Goal: Task Accomplishment & Management: Manage account settings

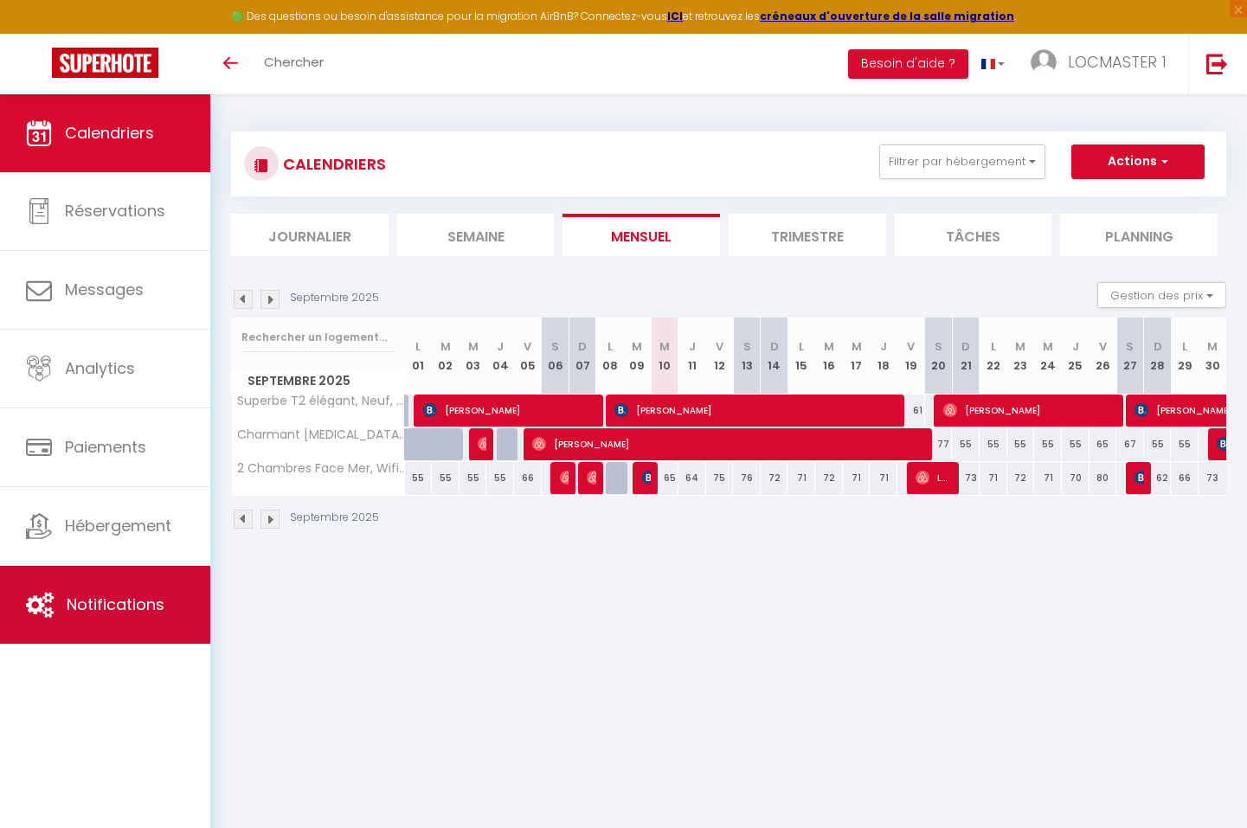
click at [123, 591] on link "Notifications" at bounding box center [105, 605] width 210 height 78
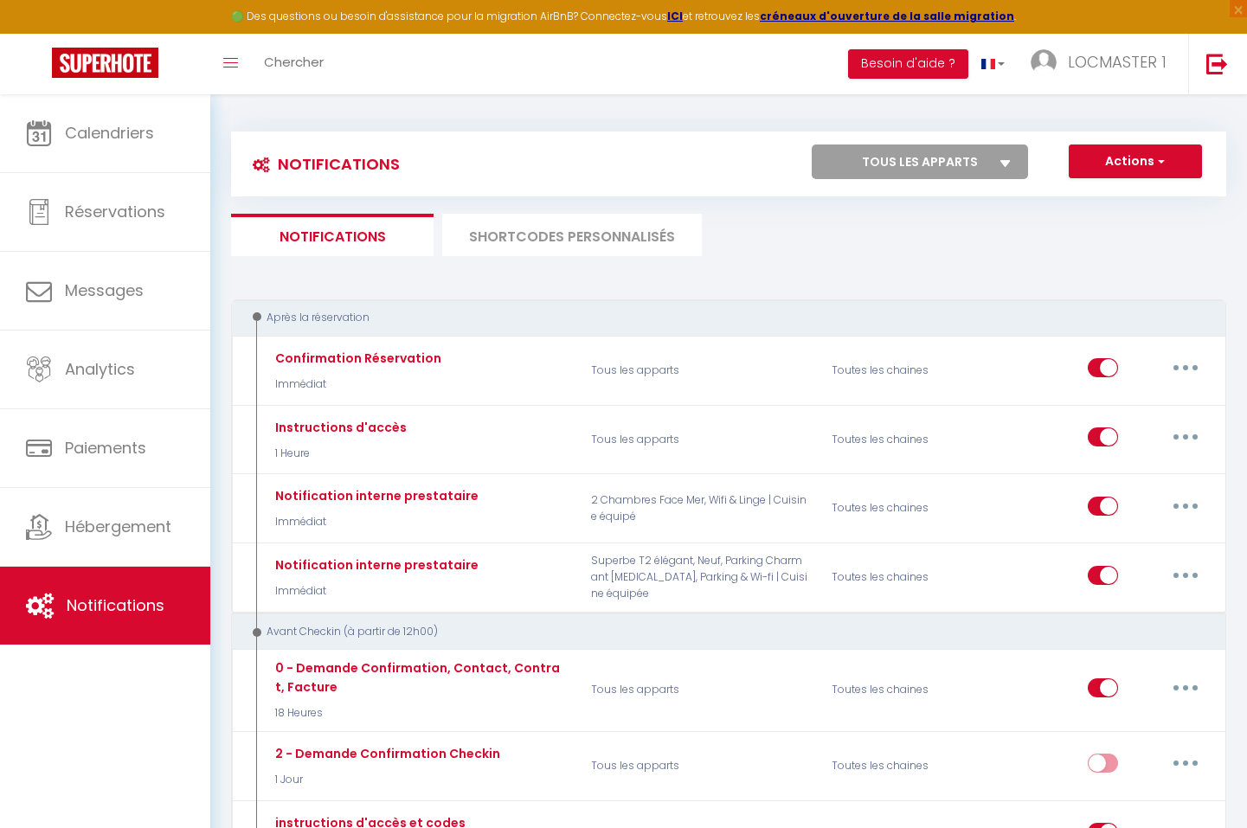
click at [667, 233] on li "SHORTCODES PERSONNALISÉS" at bounding box center [572, 235] width 260 height 42
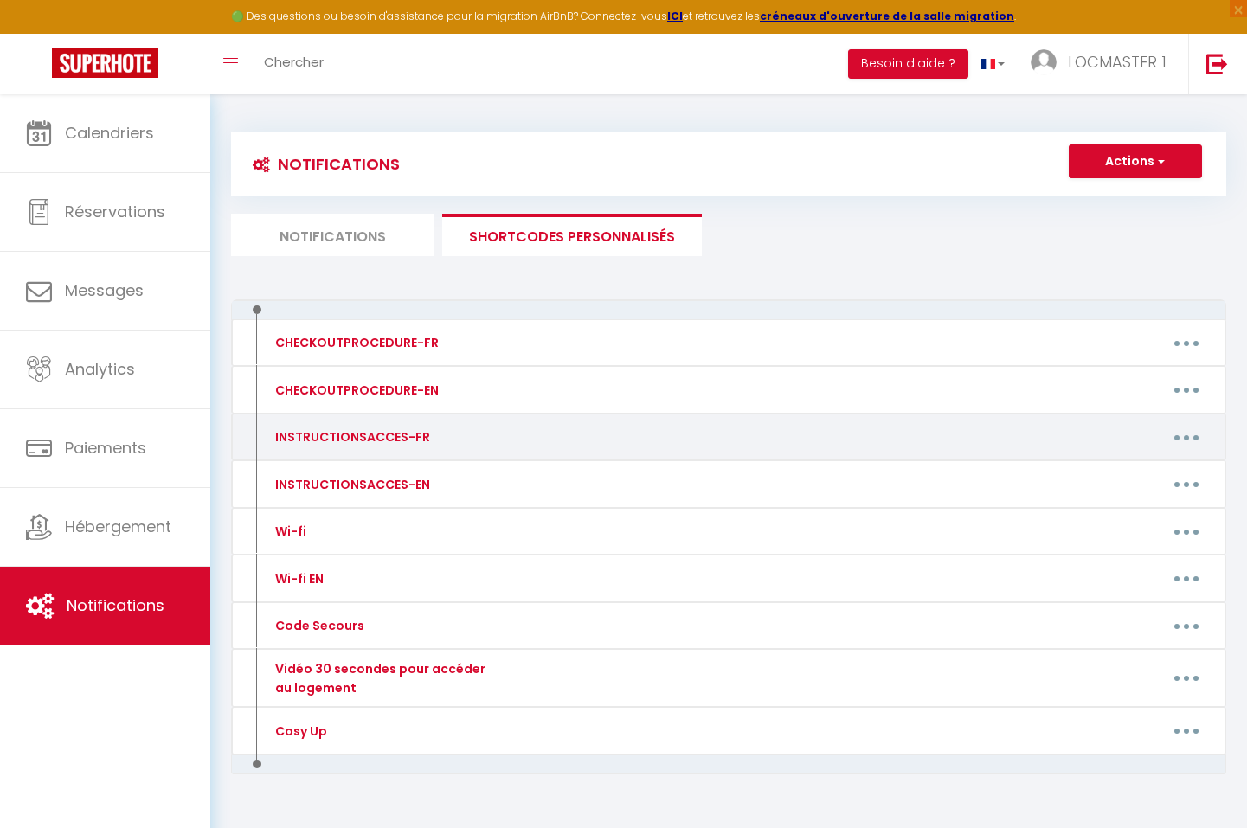
click at [1186, 436] on icon "button" at bounding box center [1186, 437] width 5 height 5
click at [1102, 471] on link "Editer" at bounding box center [1141, 476] width 128 height 29
type input "INSTRUCTIONSACCES-FR"
type textarea "INSTRUCTIONS ACCES"
type textarea "Vous trouverez ci-joint votre livret d'accueil contenant toutes les information…"
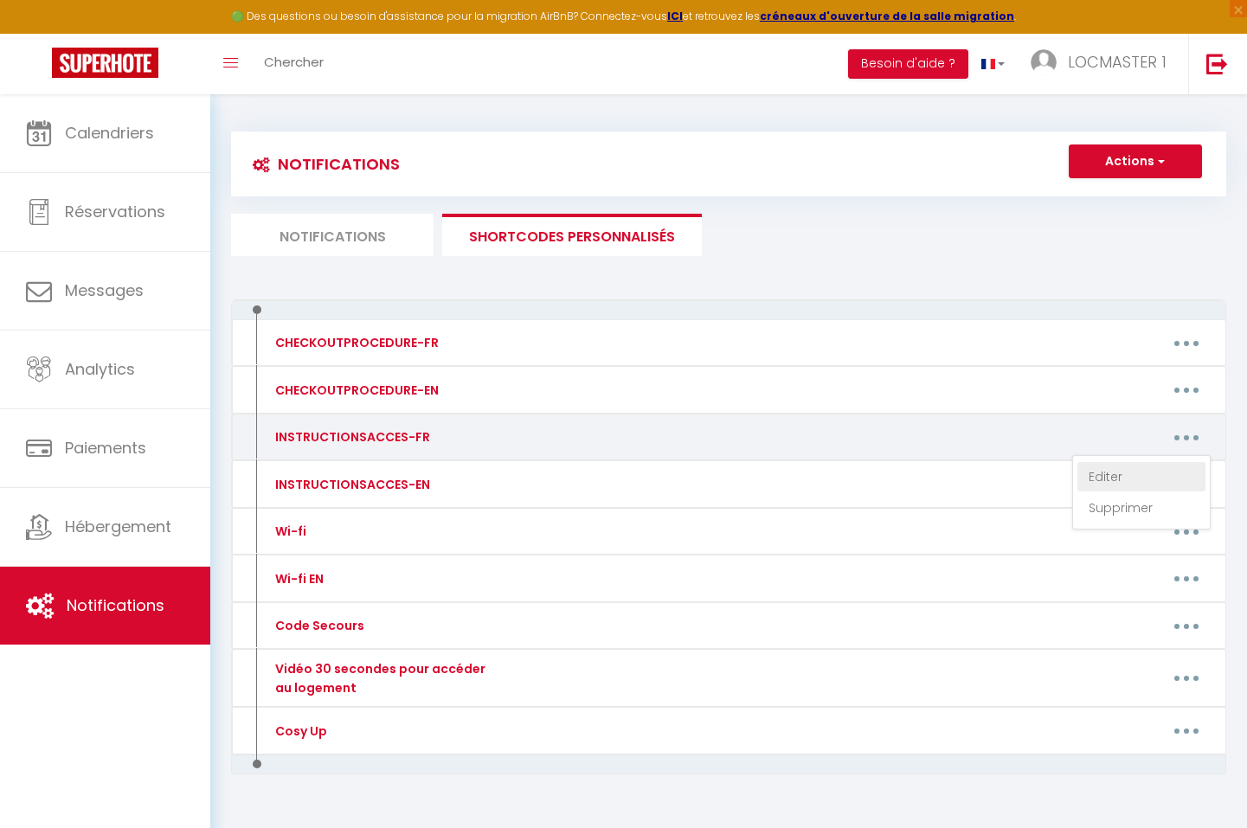
type textarea "Vous trouverez ci-joint votre livret d'accueil contenant toutes les information…"
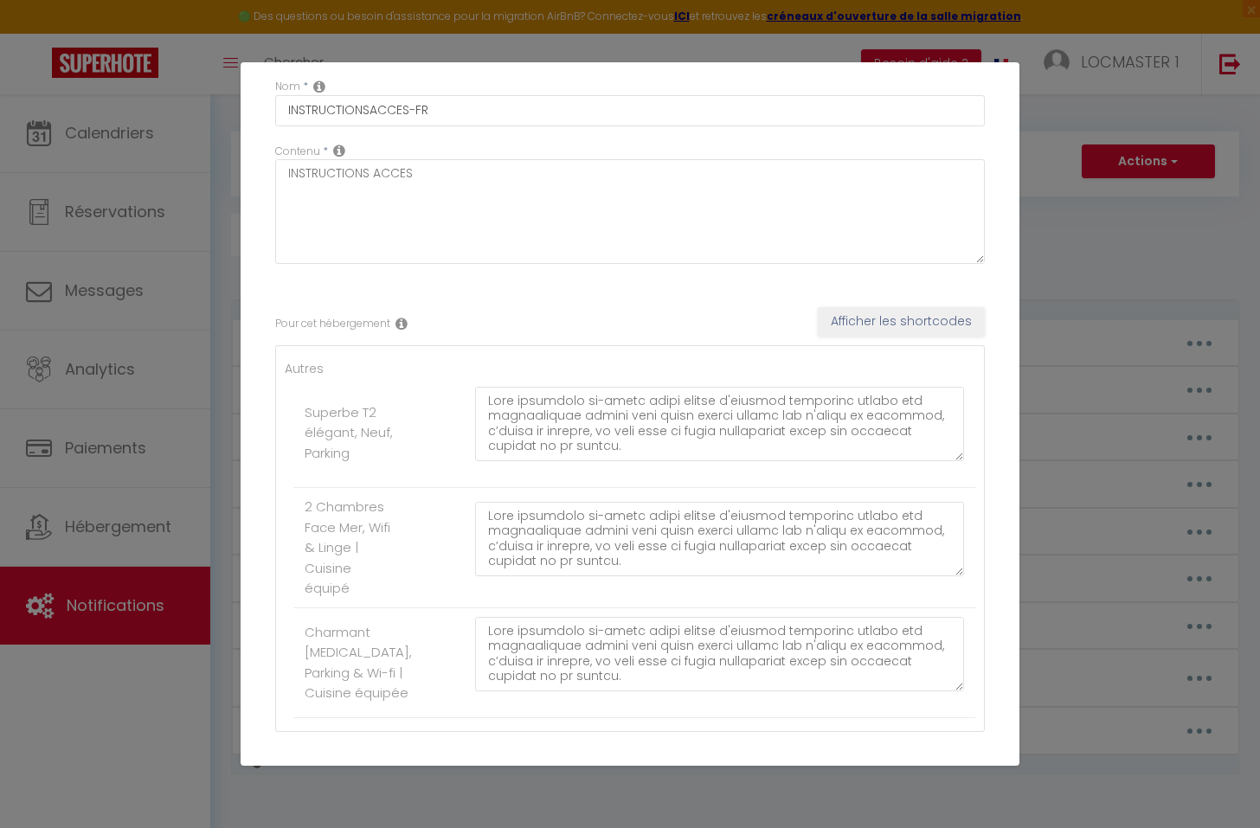
scroll to position [162, 0]
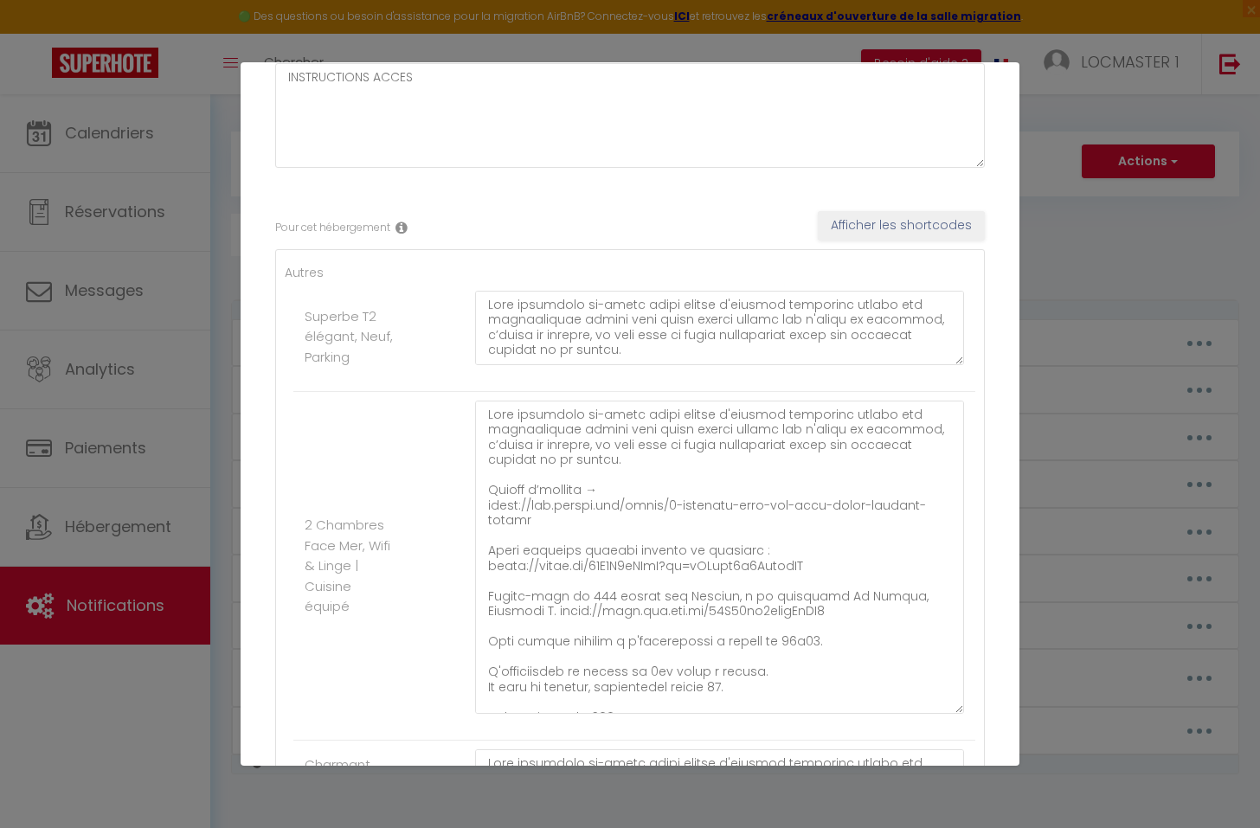
drag, startPoint x: 944, startPoint y: 474, endPoint x: 967, endPoint y: 712, distance: 239.0
click at [967, 714] on div "Autres Superbe T2 élégant, Neuf, Parking 2 Chambres Face Mer, Wifi & Linge | Cu…" at bounding box center [630, 556] width 710 height 615
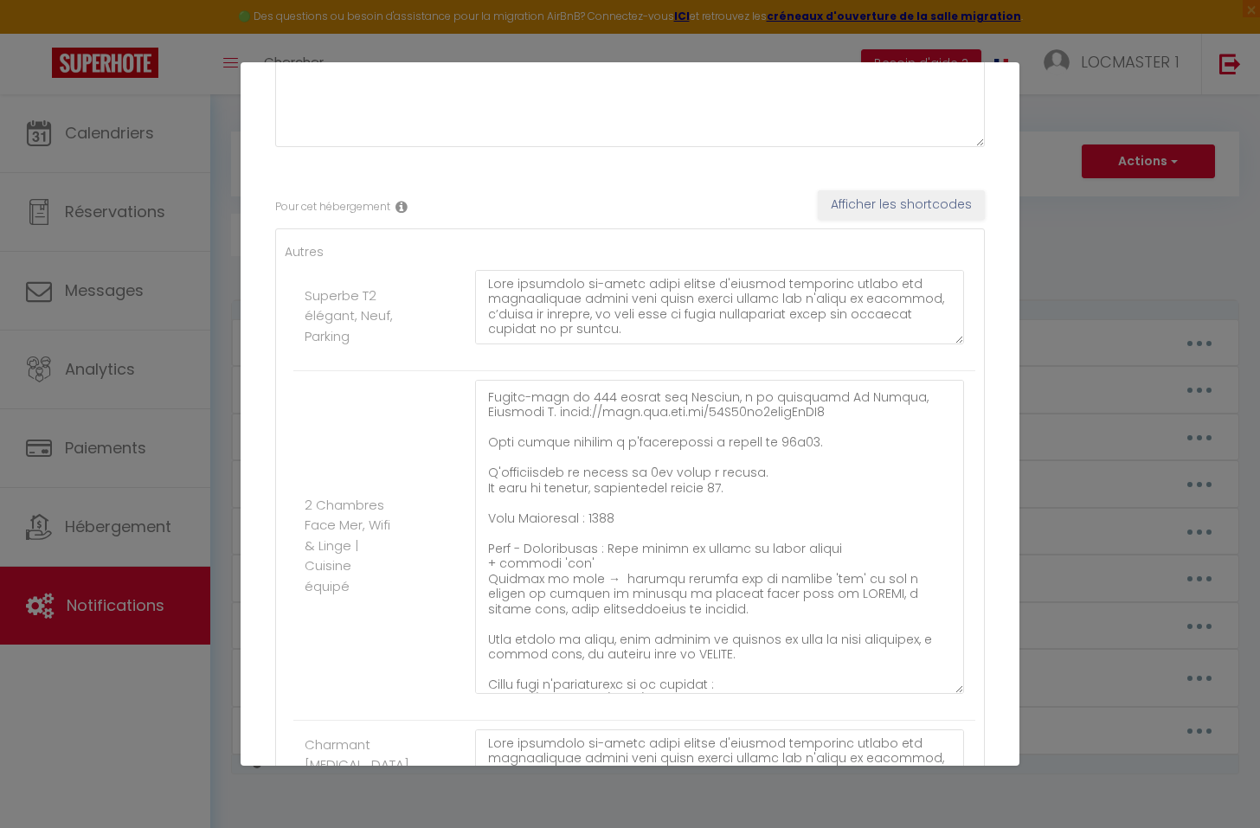
scroll to position [197, 0]
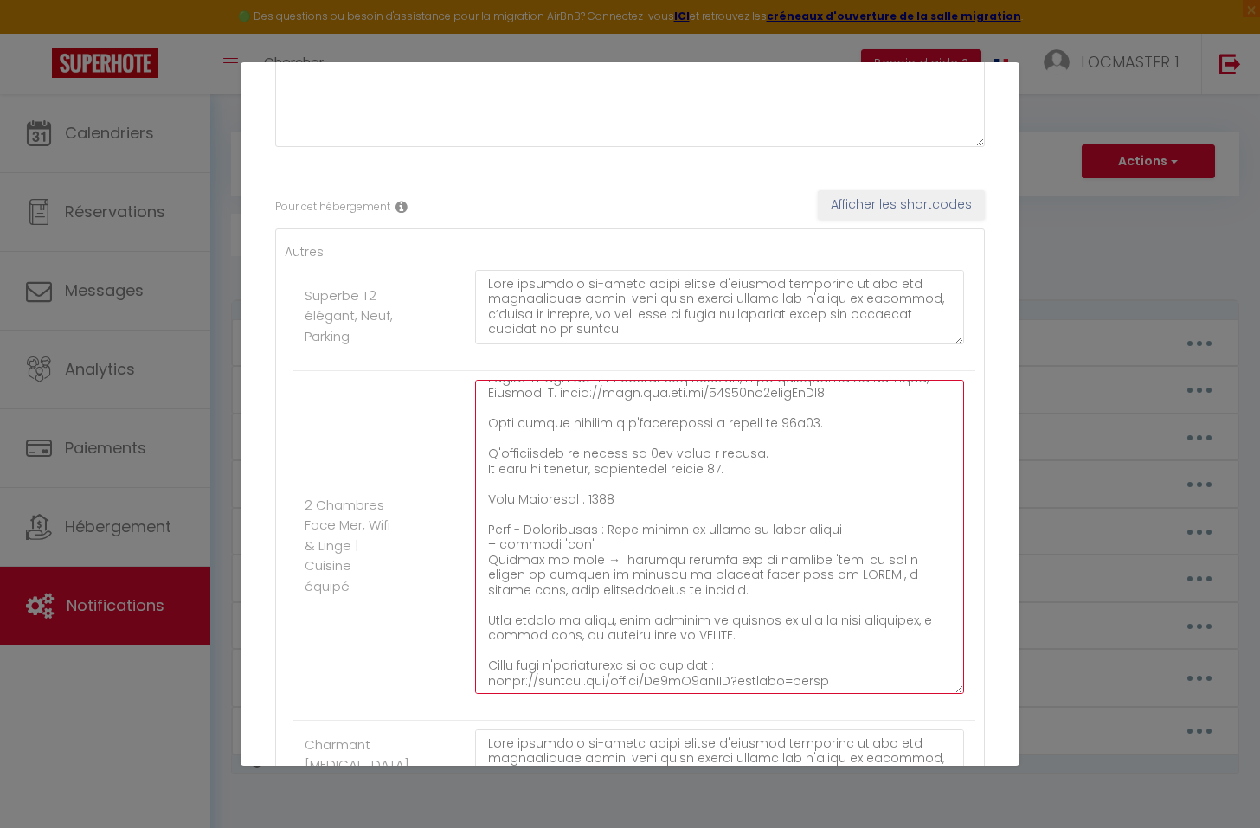
click at [756, 575] on textarea at bounding box center [719, 537] width 489 height 314
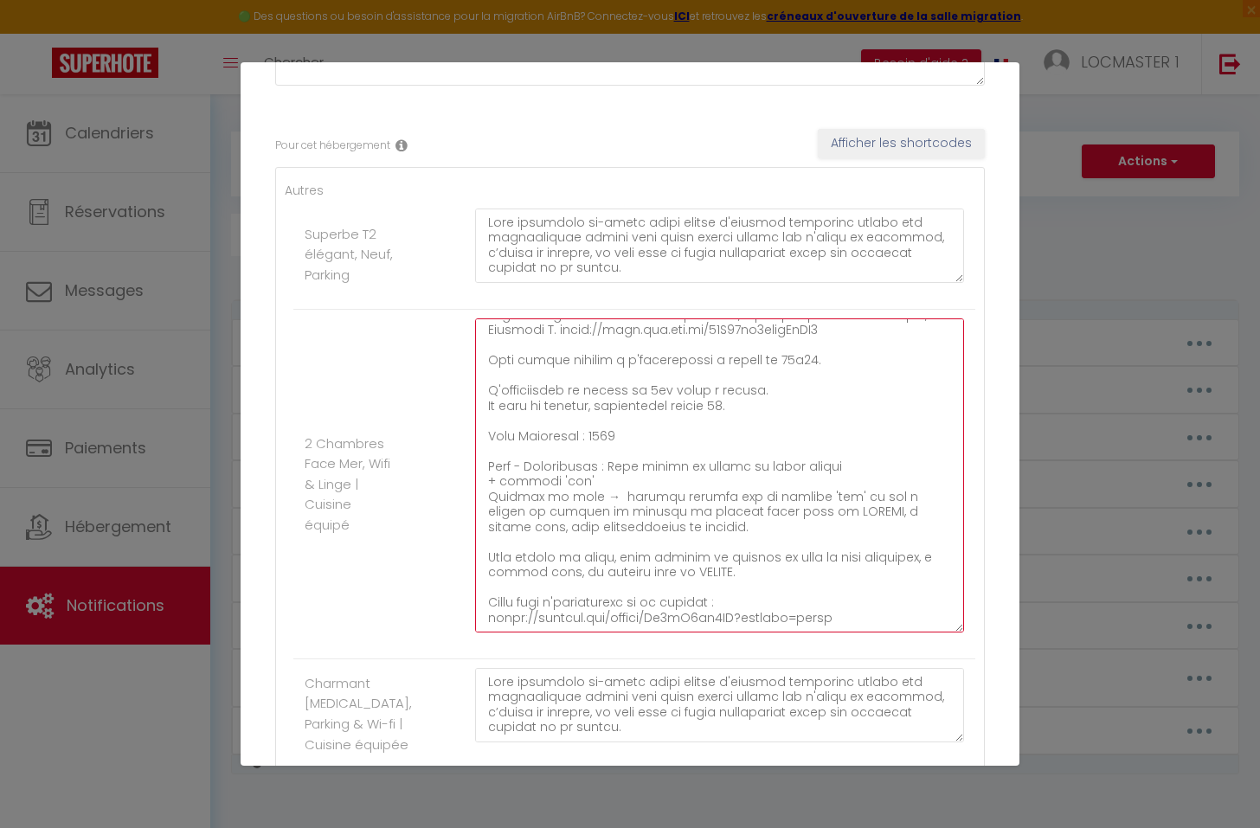
scroll to position [391, 0]
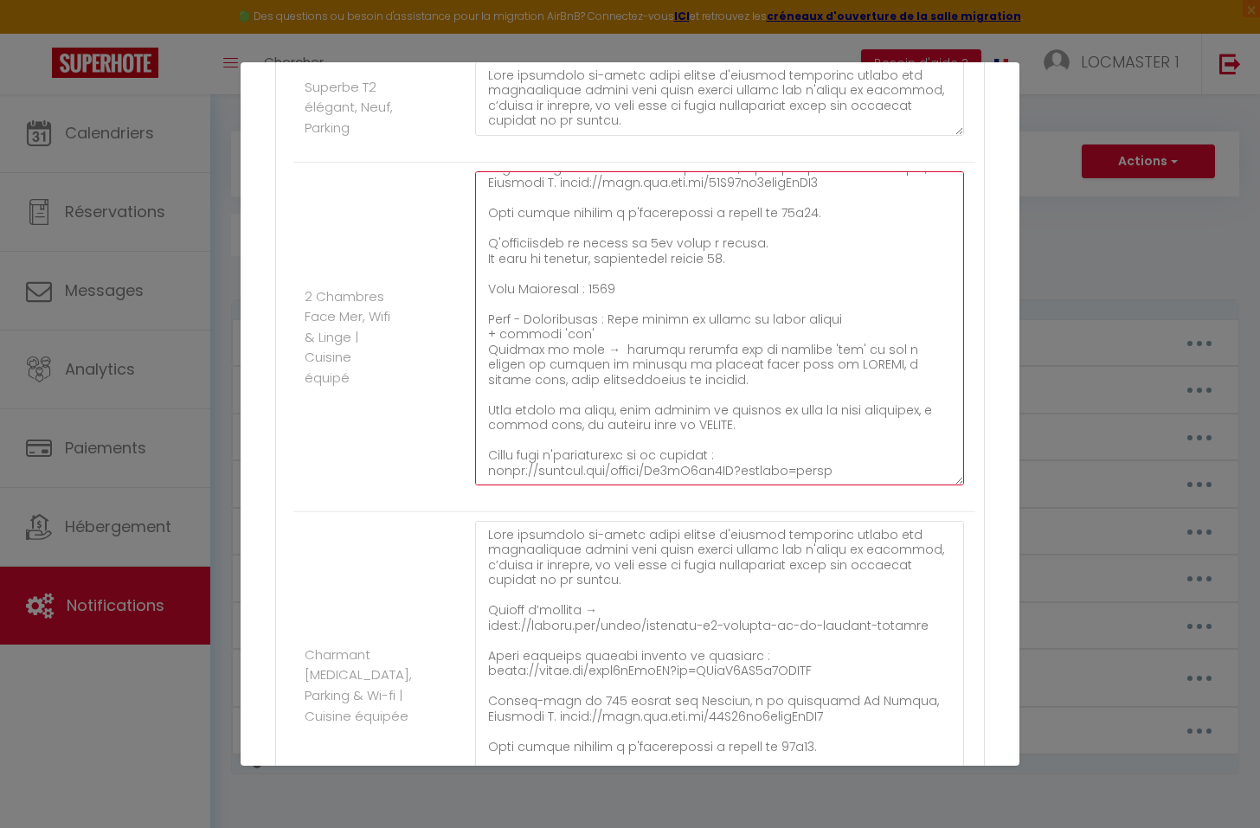
drag, startPoint x: 940, startPoint y: 591, endPoint x: 994, endPoint y: 830, distance: 245.0
click at [994, 827] on html "🟢 Des questions ou besoin d'assistance pour la migration AirBnB? Connectez-vous…" at bounding box center [630, 414] width 1260 height 828
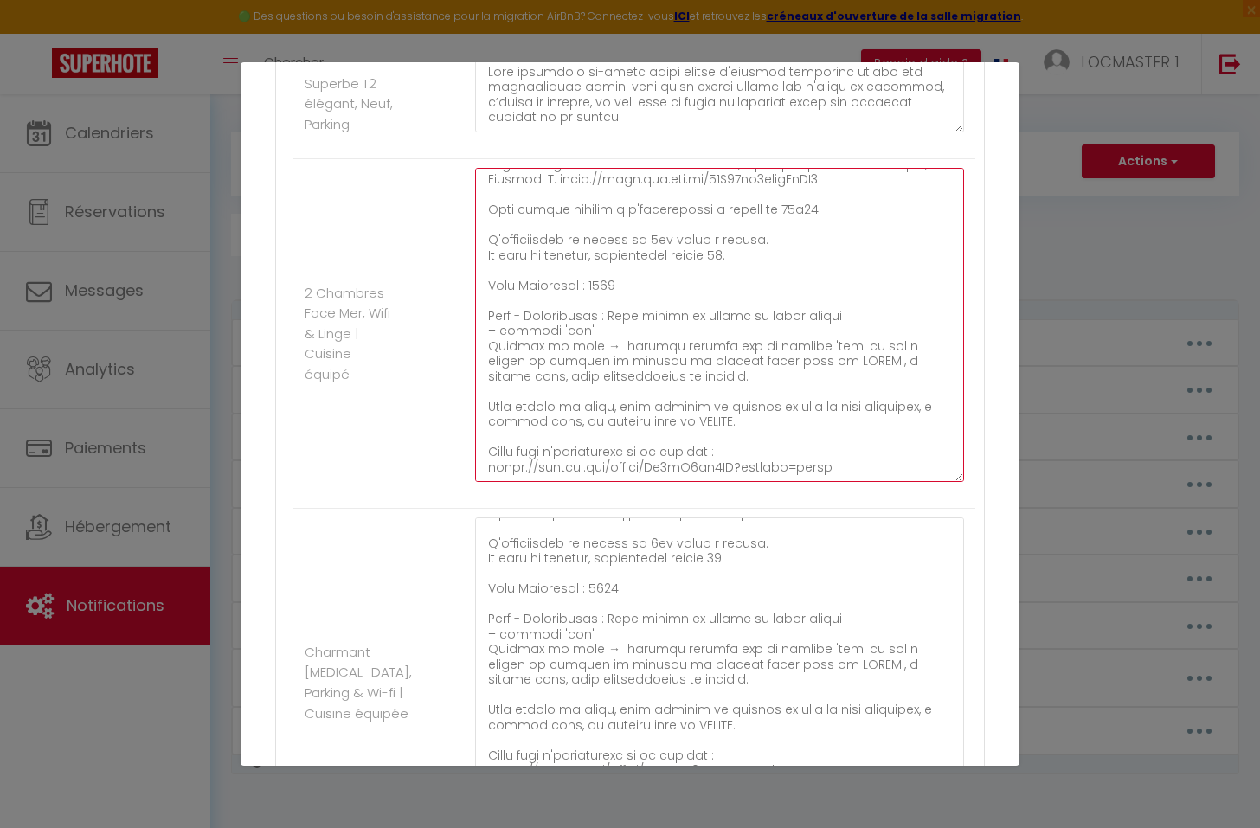
scroll to position [630, 0]
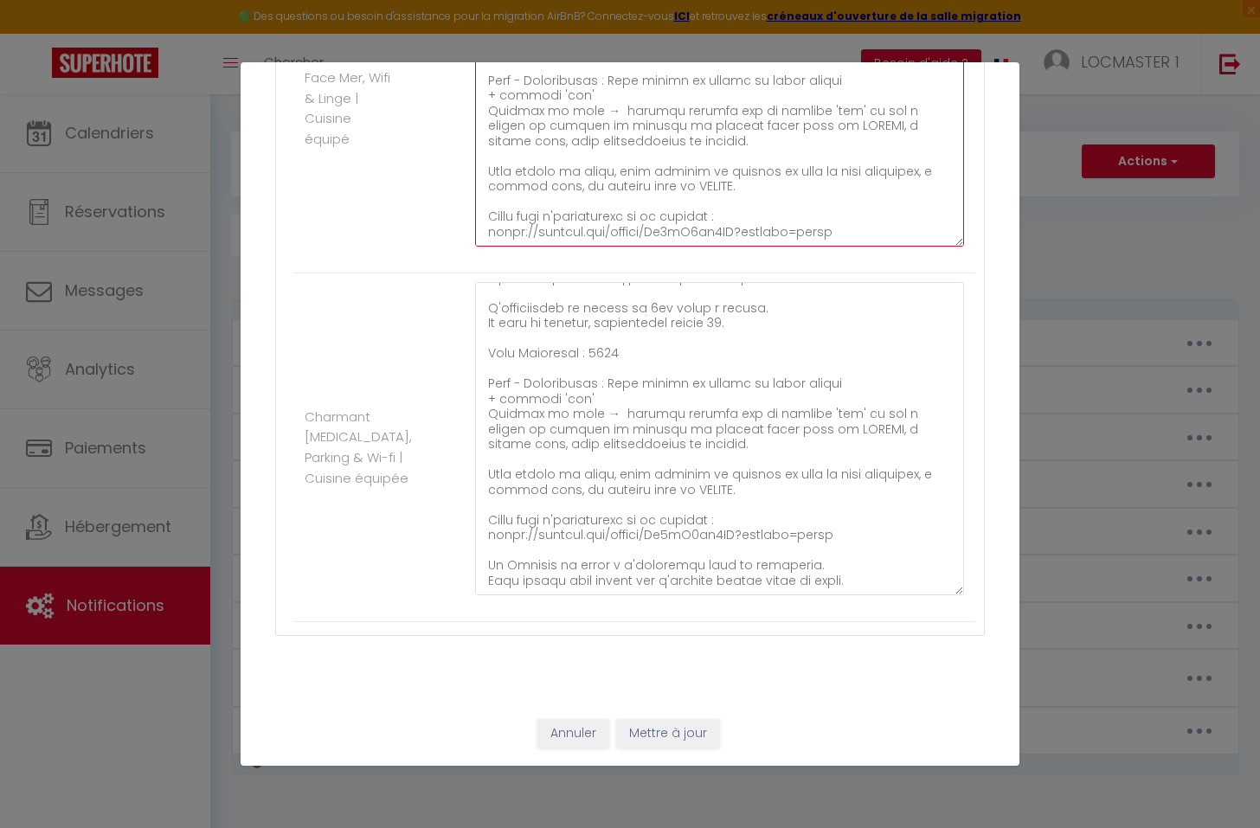
click at [723, 183] on textarea at bounding box center [719, 90] width 489 height 314
type textarea "Vous trouverez ci-joint votre livret d'accueil contenant toutes les information…"
click at [693, 736] on button "Mettre à jour" at bounding box center [668, 733] width 104 height 29
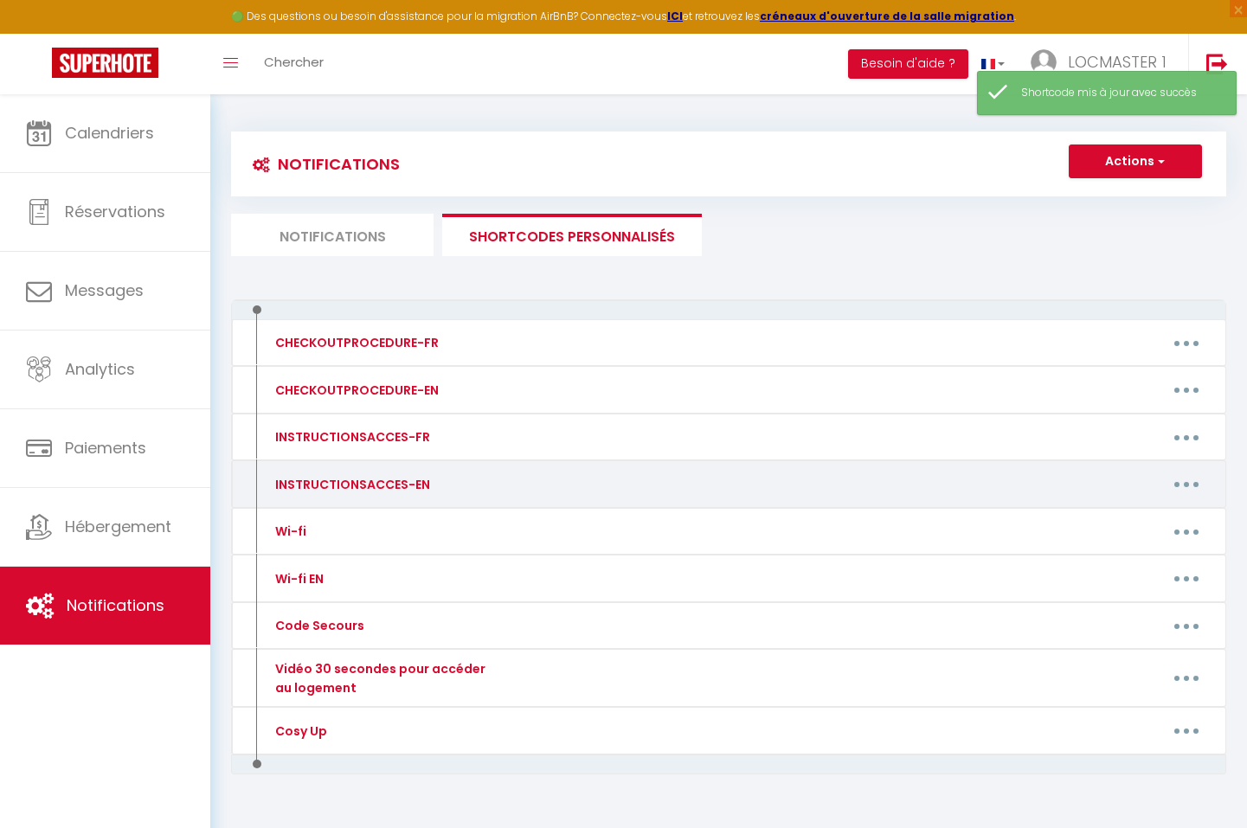
click at [1187, 486] on icon "button" at bounding box center [1186, 484] width 5 height 5
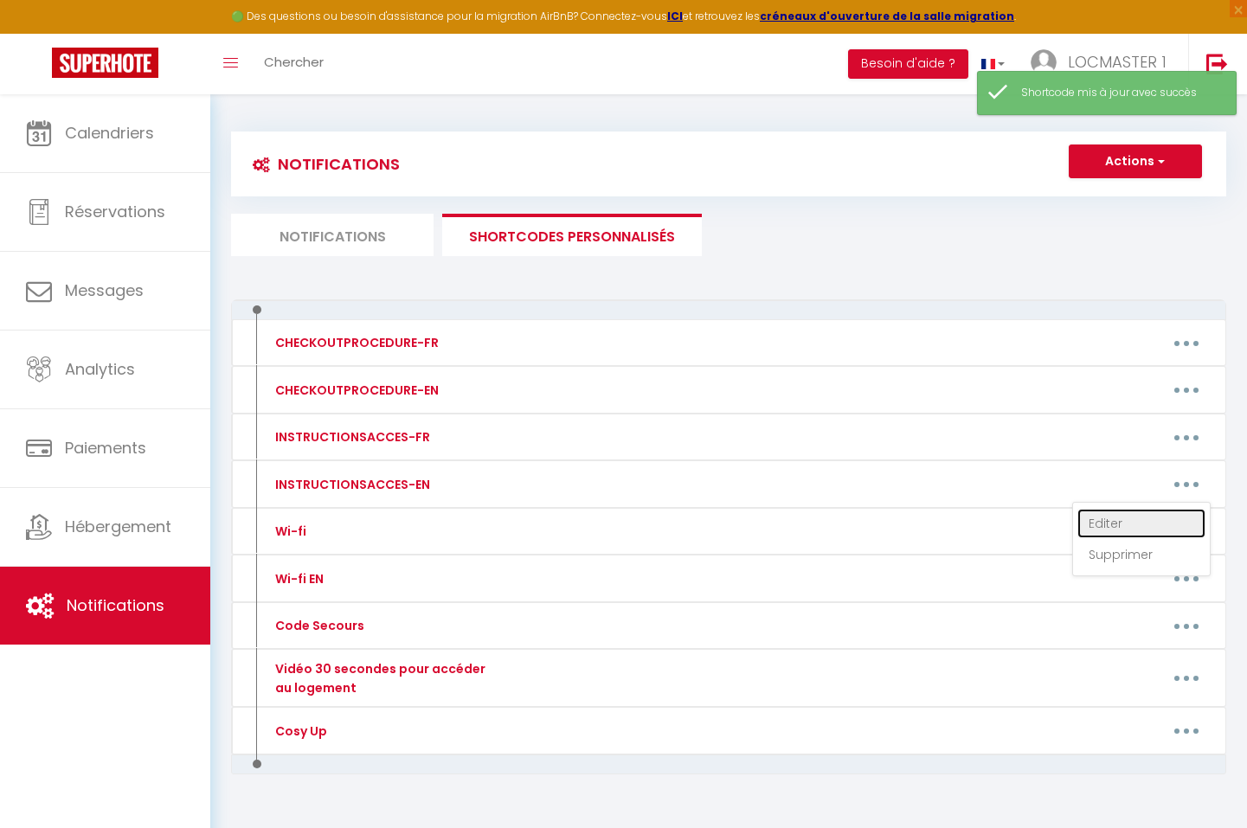
drag, startPoint x: 1124, startPoint y: 523, endPoint x: 1115, endPoint y: 528, distance: 10.1
click at [1124, 522] on link "Editer" at bounding box center [1141, 523] width 128 height 29
type input "INSTRUCTIONSACCES-EN"
type textarea "INSTRUCTIONS ACCES"
type textarea "You will find attached your welcome booklet containing all the useful informati…"
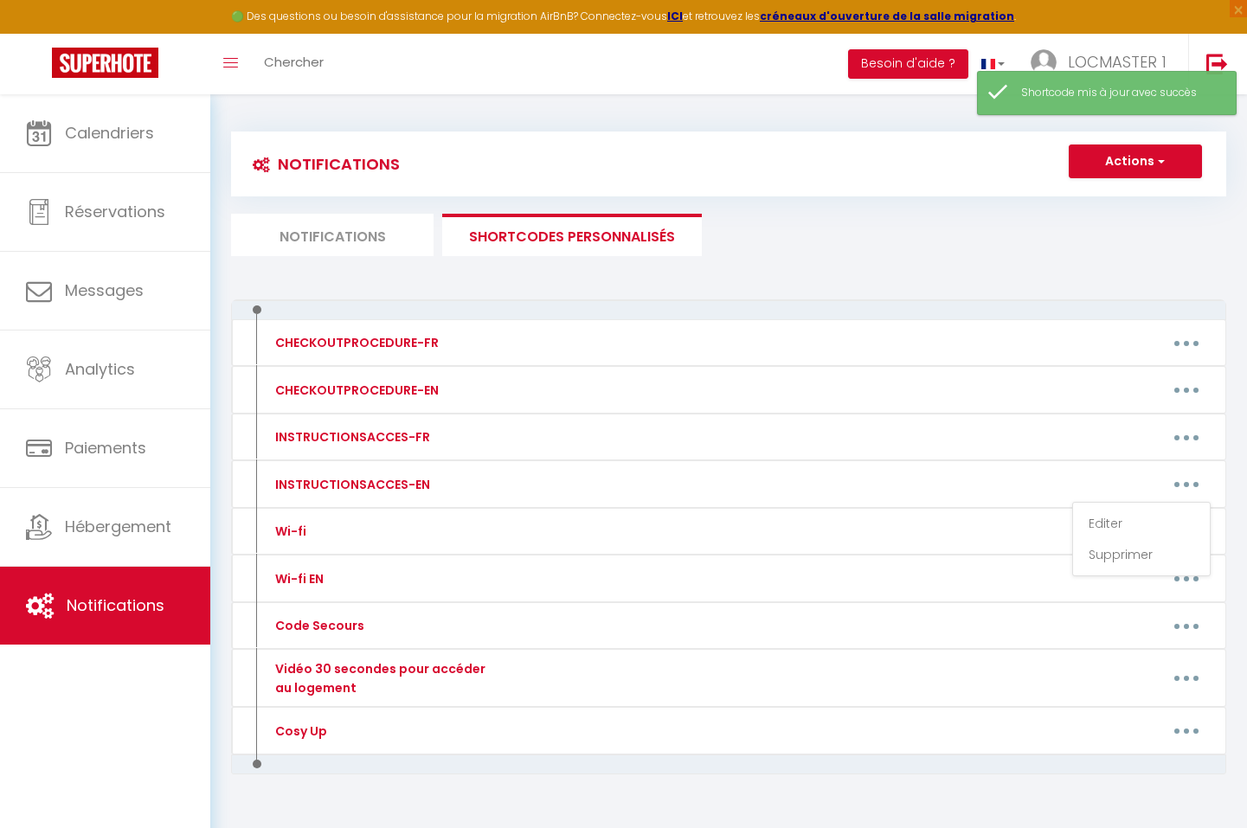
type textarea "ou will find attached your welcome booklet containing all the useful informatio…"
type textarea "Here is your welcome guide, which includes all the useful information for your …"
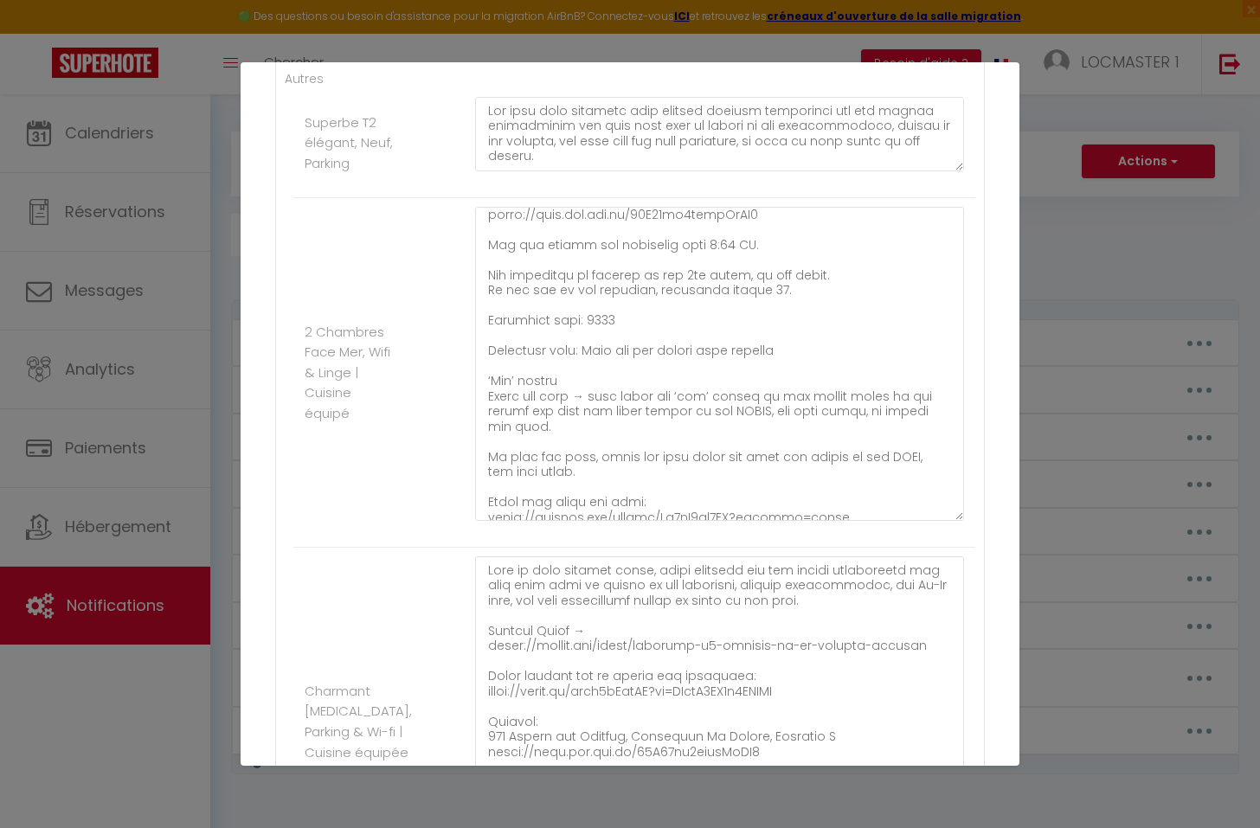
scroll to position [199, 0]
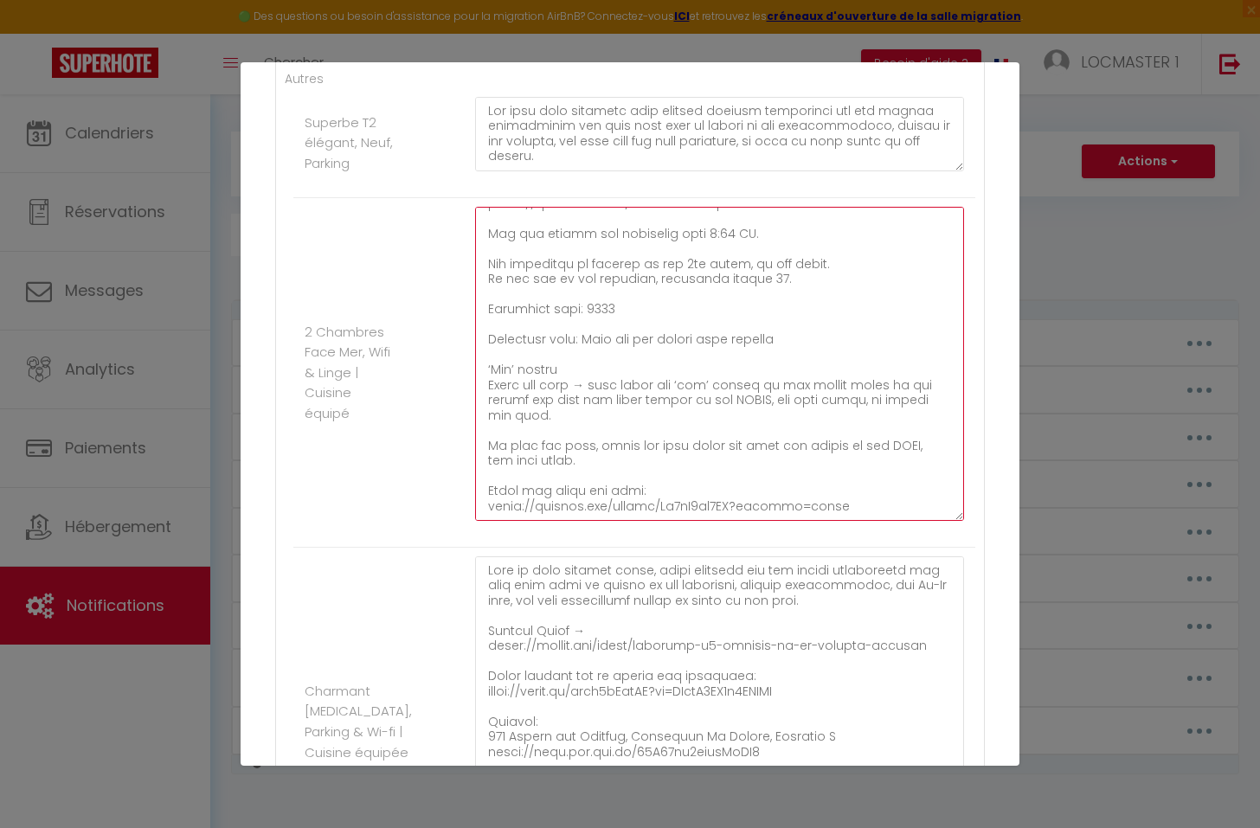
click at [747, 395] on textarea at bounding box center [719, 364] width 489 height 314
click at [892, 441] on textarea at bounding box center [719, 364] width 489 height 314
click at [733, 398] on textarea at bounding box center [719, 364] width 489 height 314
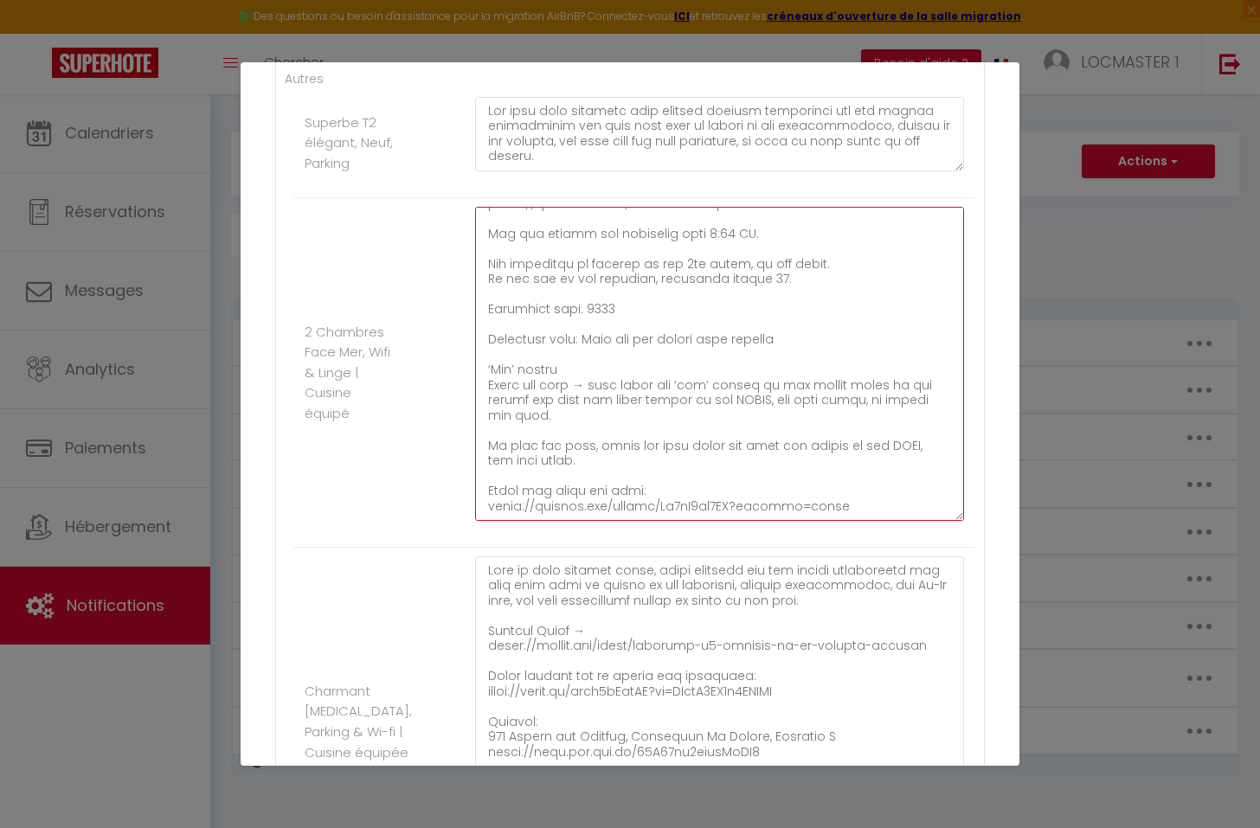
paste textarea "LEFT"
click at [774, 397] on textarea at bounding box center [719, 364] width 489 height 314
click at [889, 447] on textarea at bounding box center [719, 364] width 489 height 314
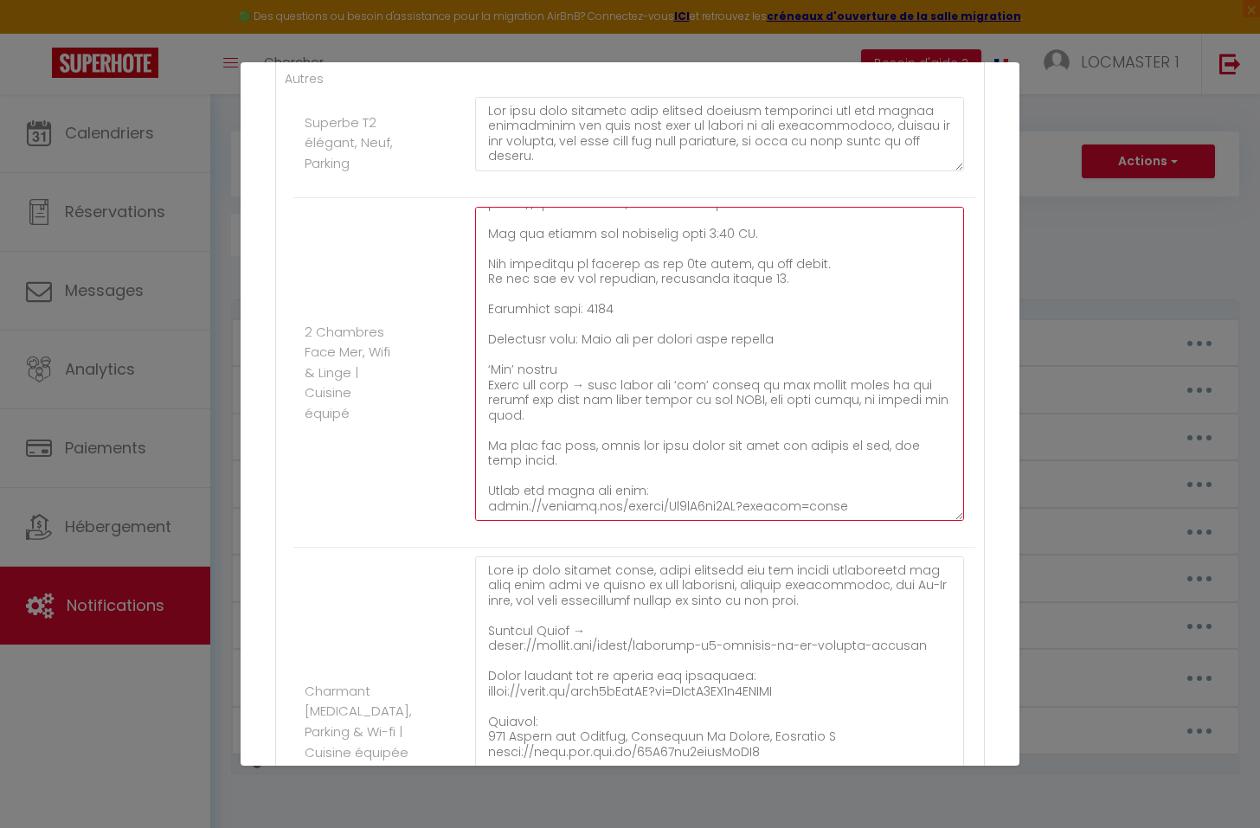
paste textarea "RIGHT"
click at [872, 444] on textarea at bounding box center [719, 364] width 489 height 314
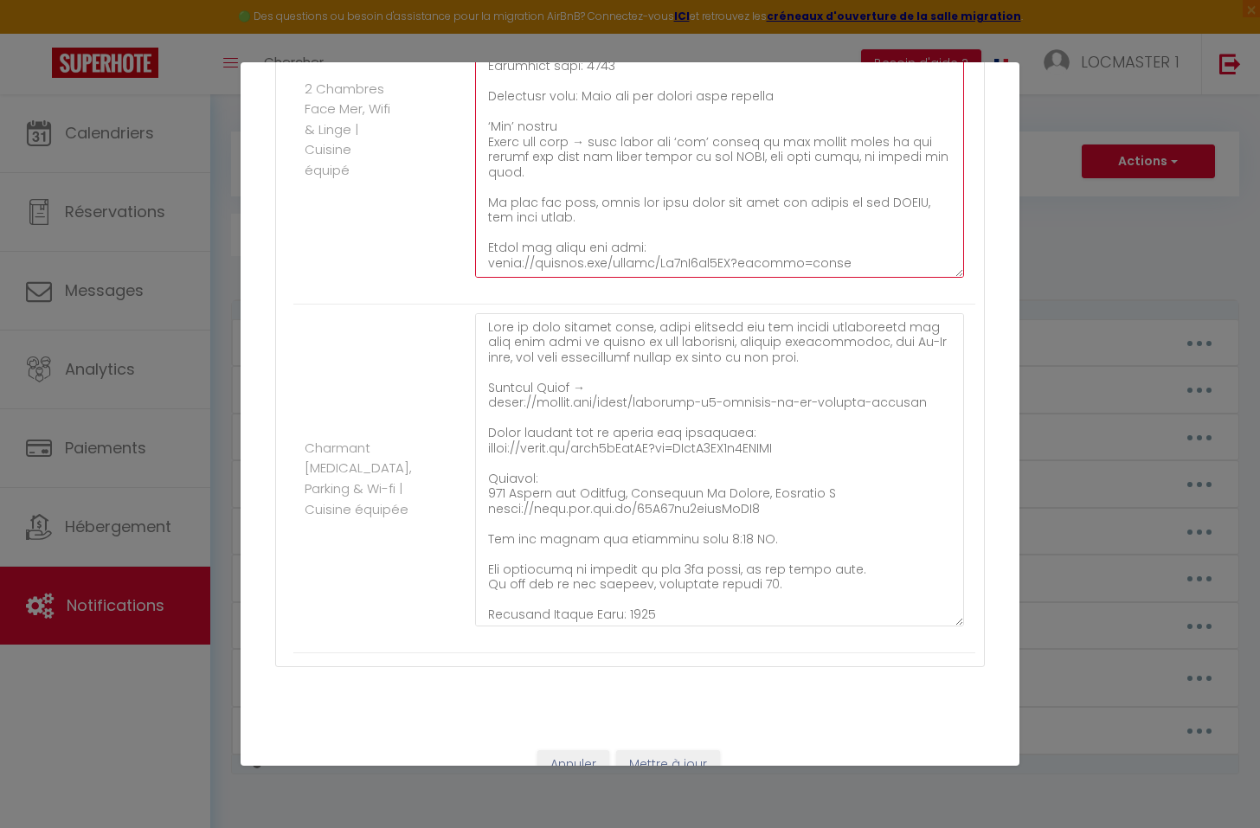
scroll to position [630, 0]
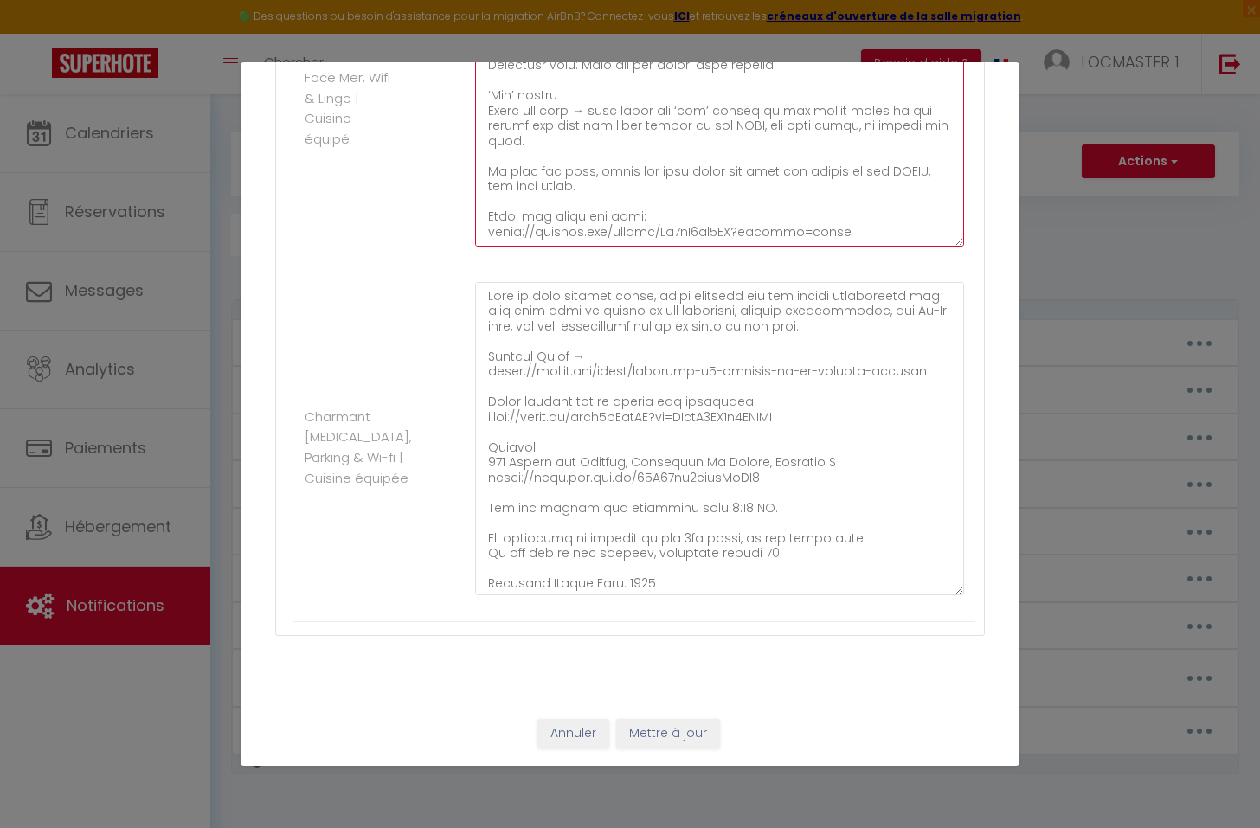
type textarea "ou will find attached your welcome booklet containing all the useful informatio…"
click at [692, 729] on button "Mettre à jour" at bounding box center [668, 733] width 104 height 29
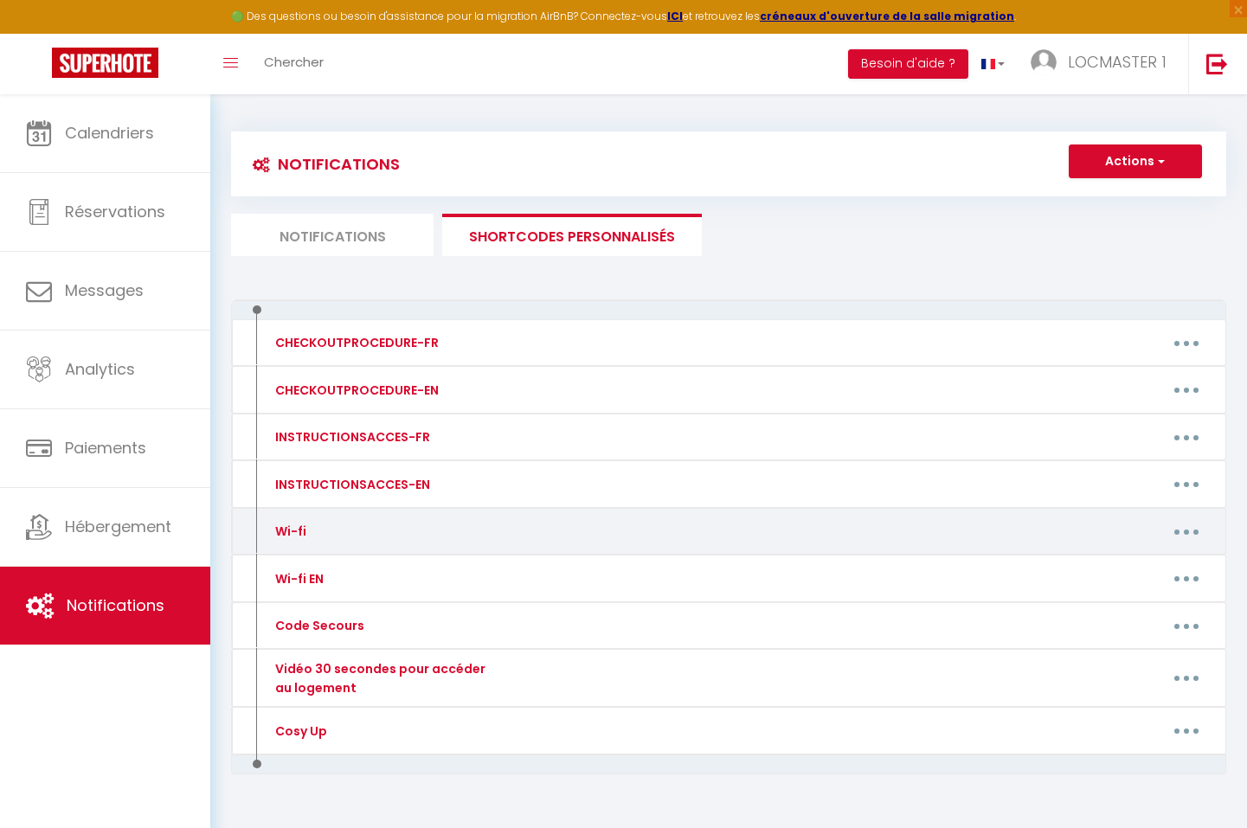
click at [1200, 530] on button "button" at bounding box center [1186, 531] width 48 height 28
click at [1139, 565] on link "Editer" at bounding box center [1141, 570] width 128 height 29
type input "Wi-fi"
type textarea "QR-Code WIFI"
type textarea "Bonjour [GUEST:FIRST_NAME], Je vous transmets le lien ci-dessous afin d'avoir u…"
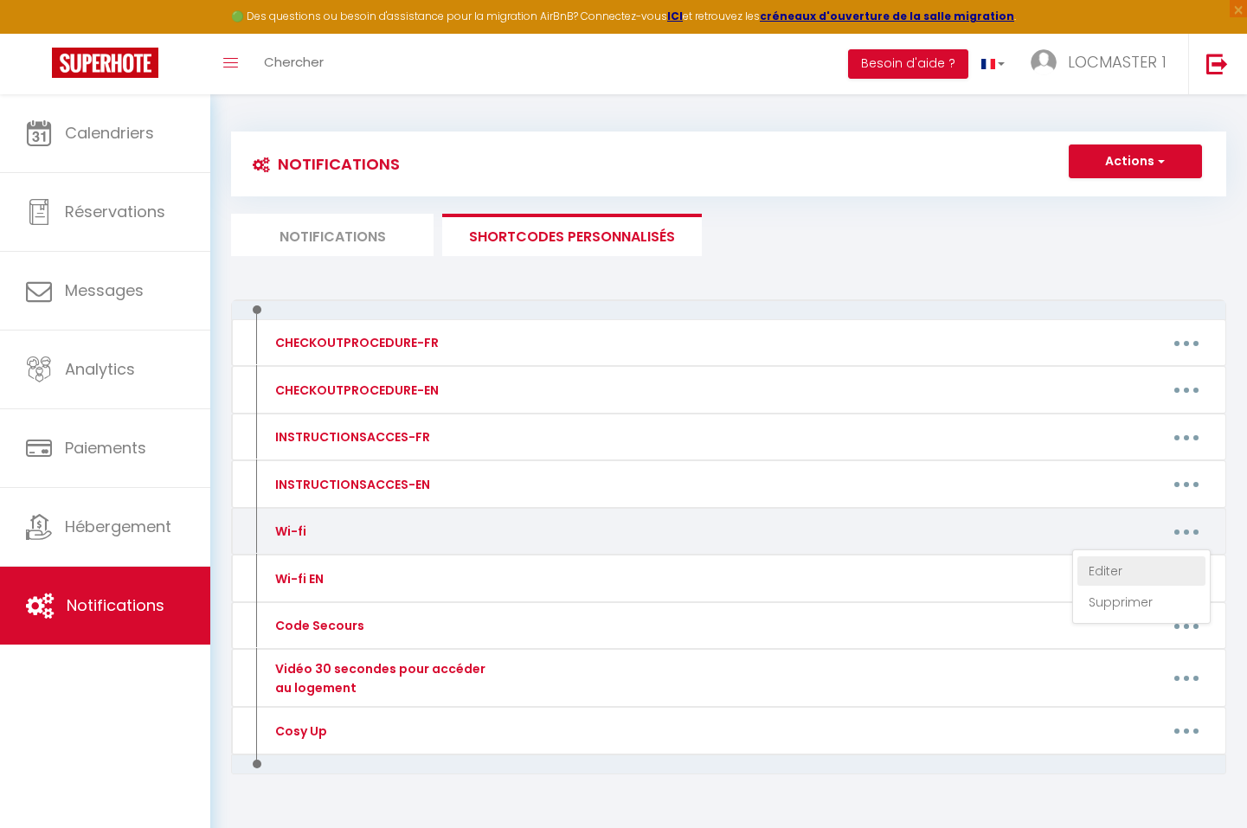
type textarea "Bonjour [GUEST:FIRST_NAME], Je vous transmets le lien ci-dessous afin d'avoir u…"
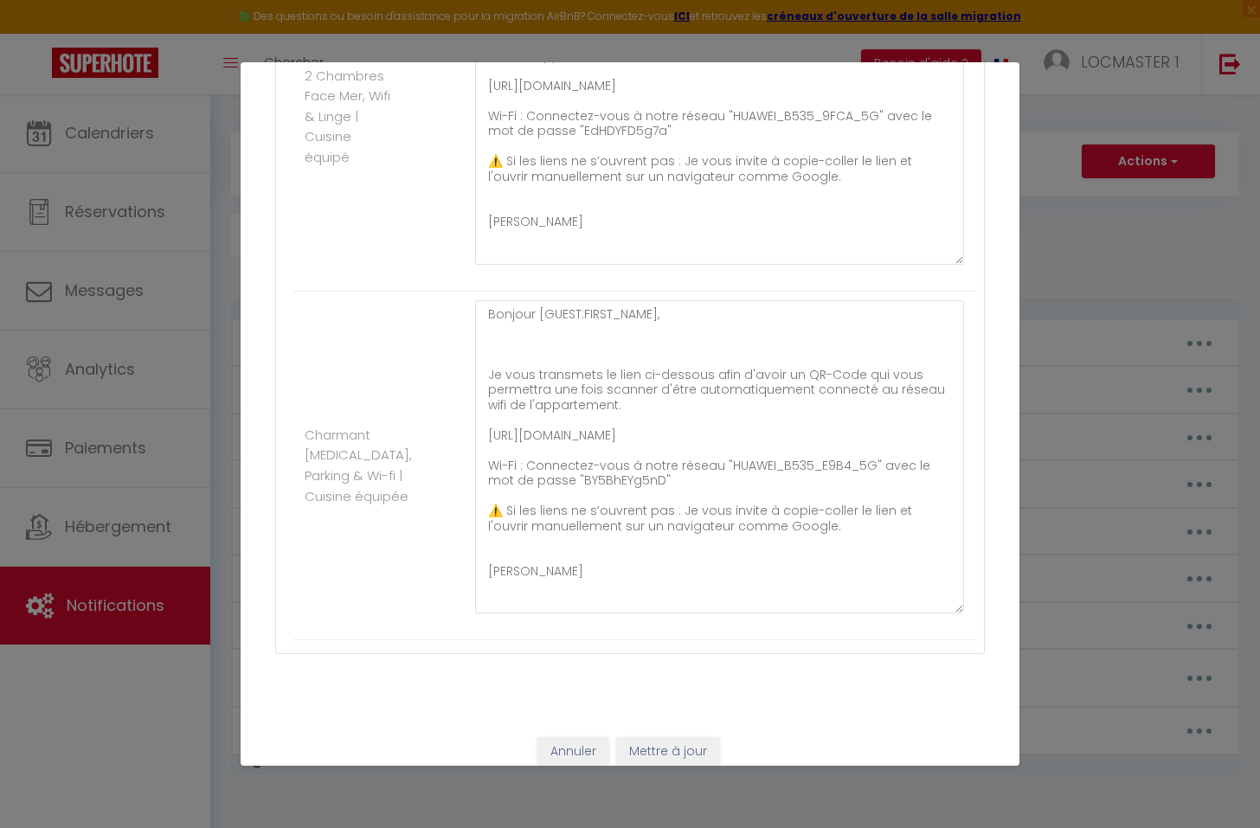
scroll to position [614, 0]
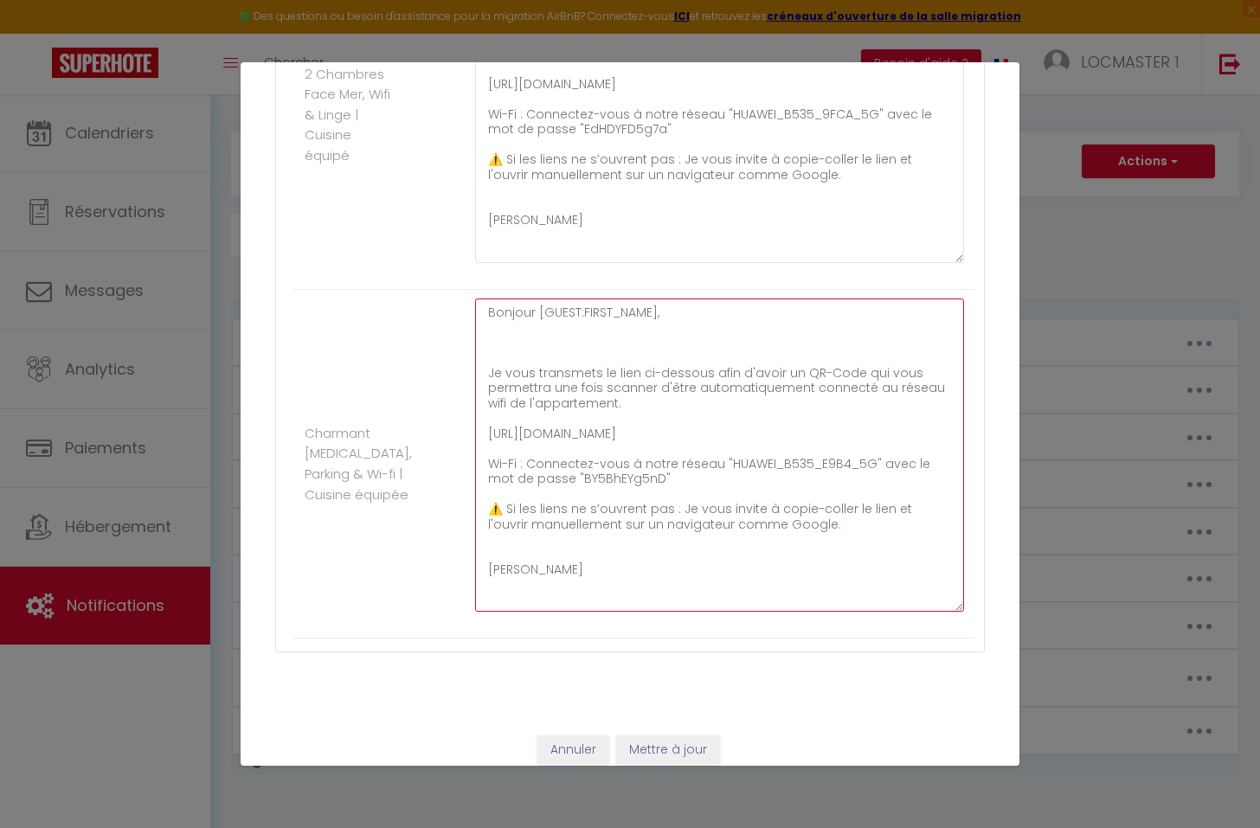
drag, startPoint x: 795, startPoint y: 539, endPoint x: 485, endPoint y: 374, distance: 351.9
click at [485, 374] on textarea "Bonjour [GUEST:FIRST_NAME], Je vous transmets le lien ci-dessous afin d'avoir u…" at bounding box center [719, 455] width 489 height 313
click at [842, 523] on textarea "Bonjour [GUEST:FIRST_NAME], Je vous transmets le lien ci-dessous afin d'avoir u…" at bounding box center [719, 455] width 489 height 313
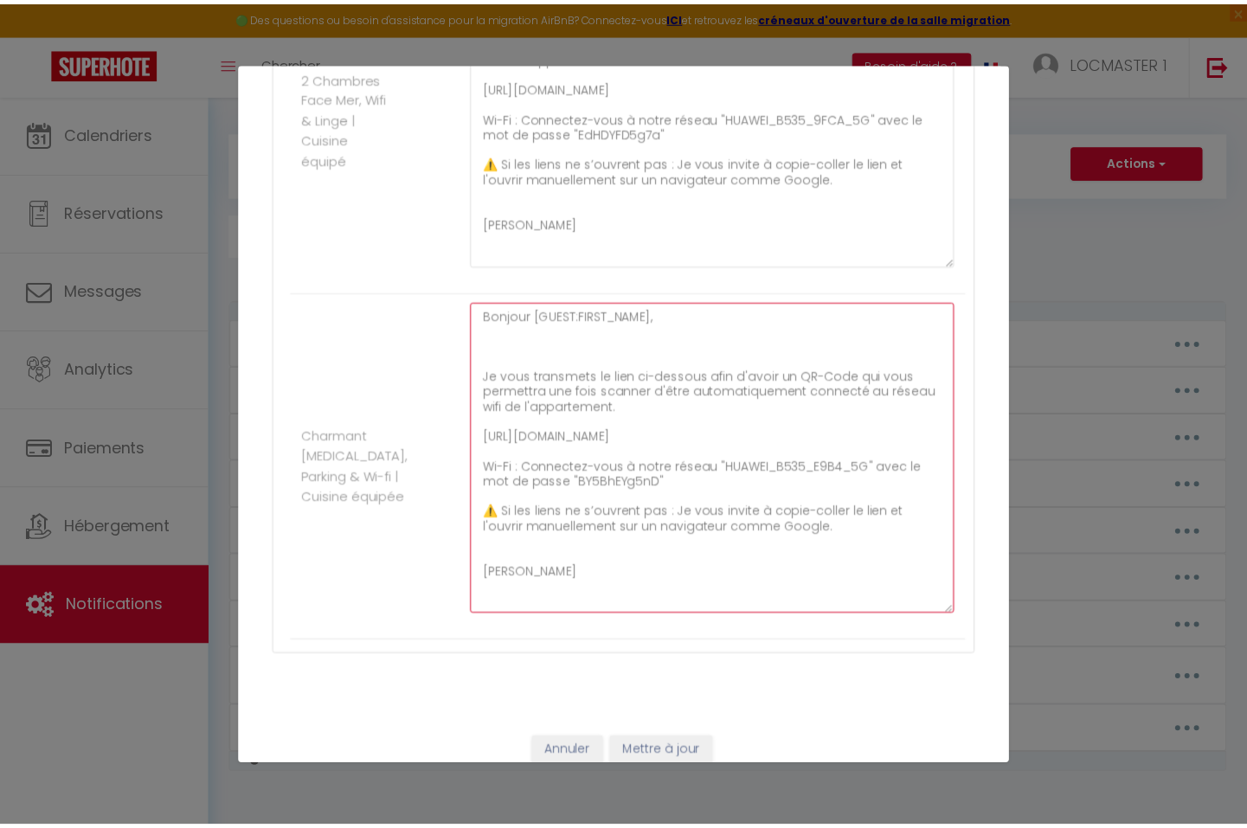
scroll to position [630, 0]
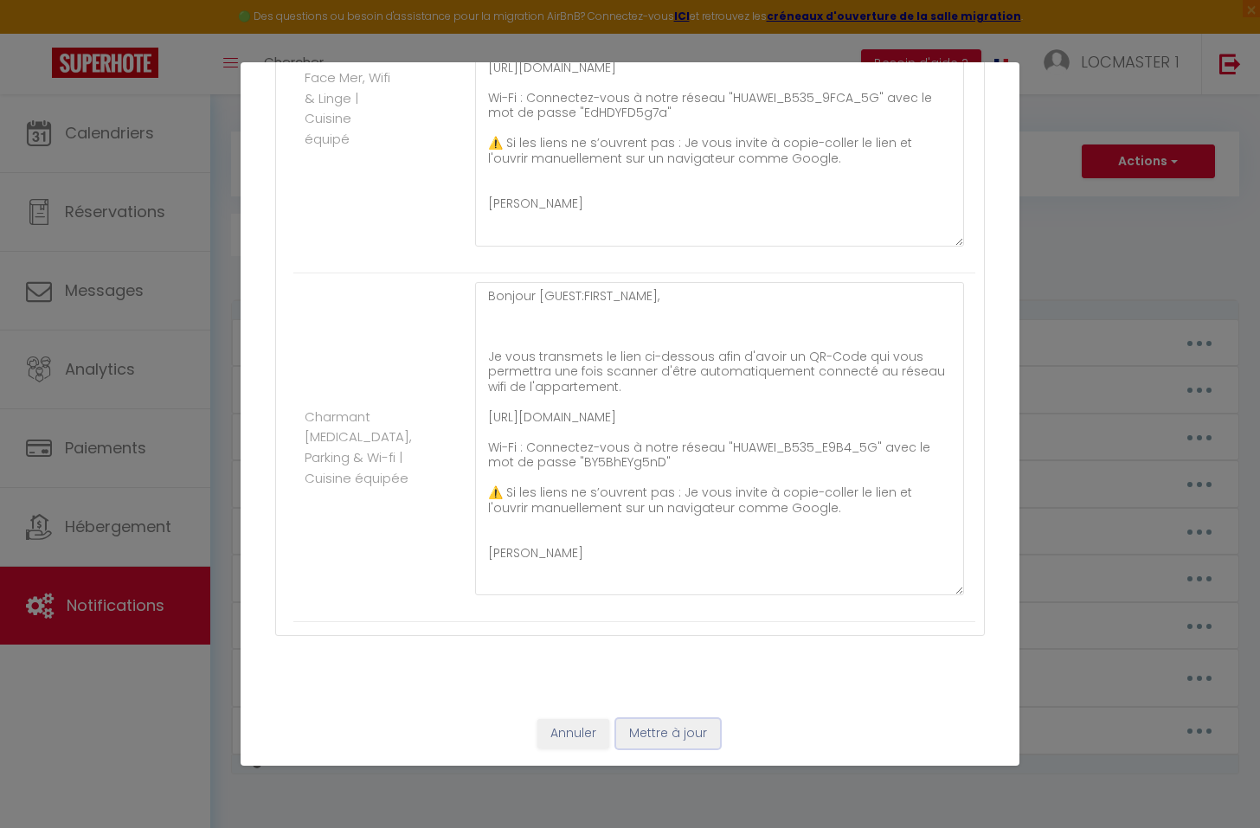
click at [659, 734] on button "Mettre à jour" at bounding box center [668, 733] width 104 height 29
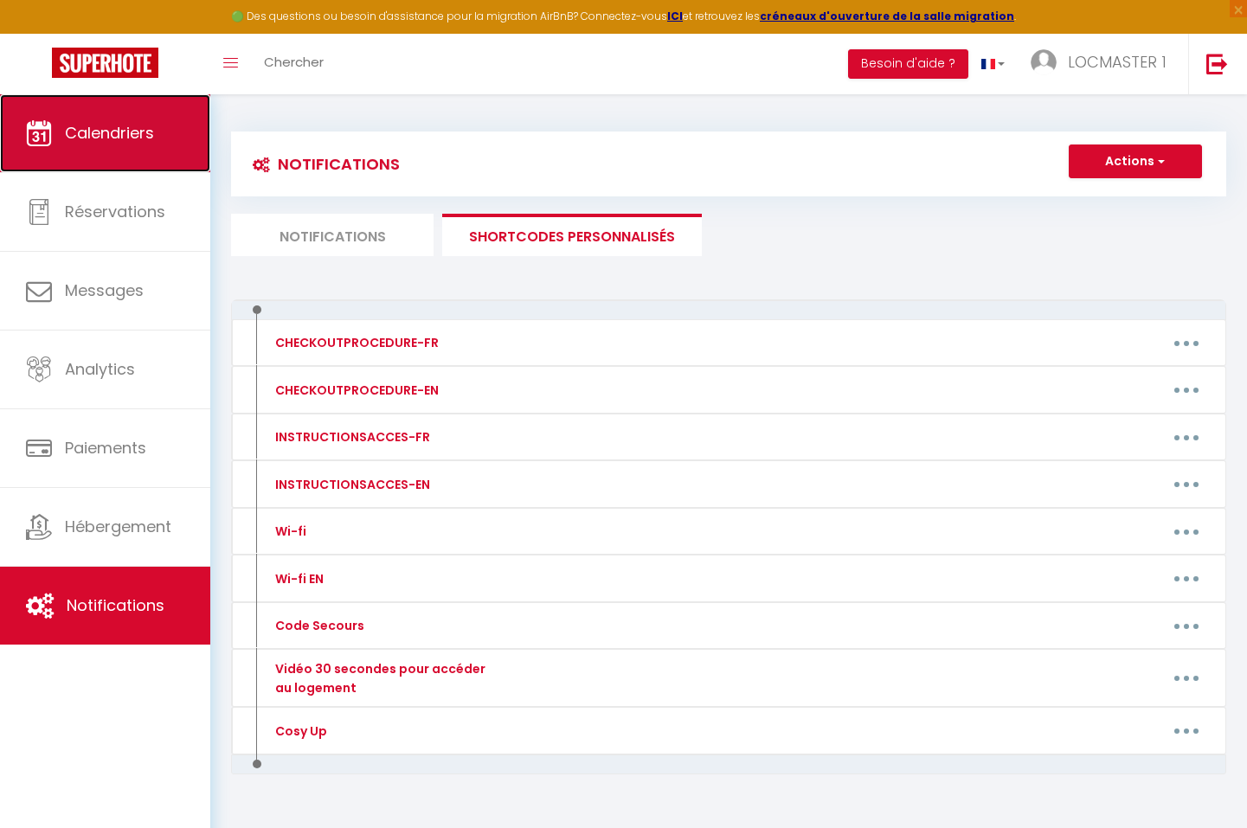
click at [61, 131] on link "Calendriers" at bounding box center [105, 133] width 210 height 78
